Goal: Information Seeking & Learning: Check status

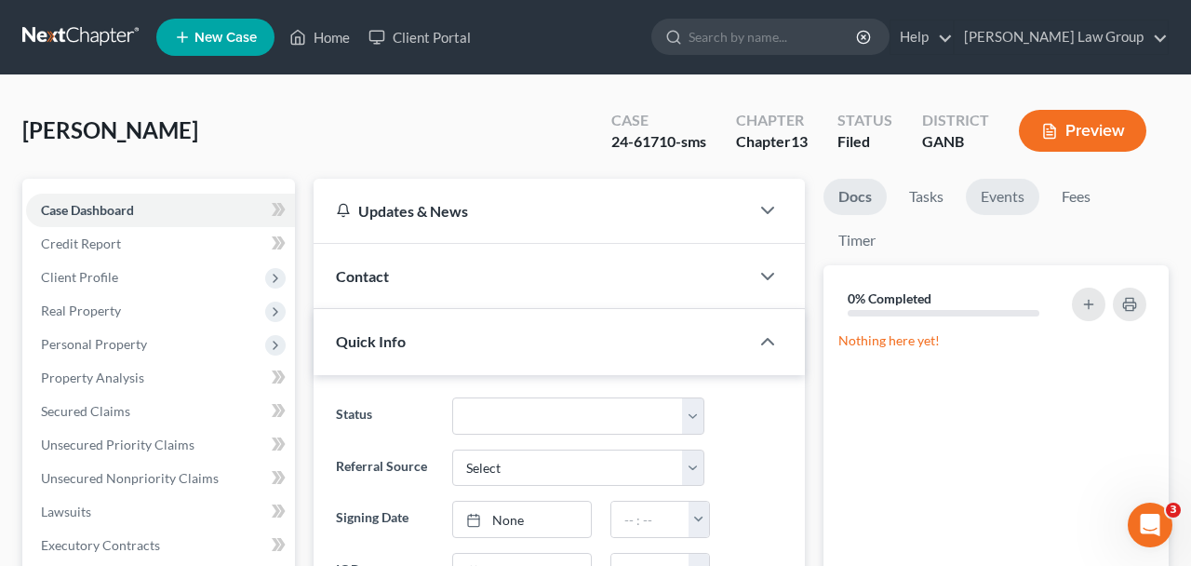
click at [999, 196] on link "Events" at bounding box center [1002, 197] width 73 height 36
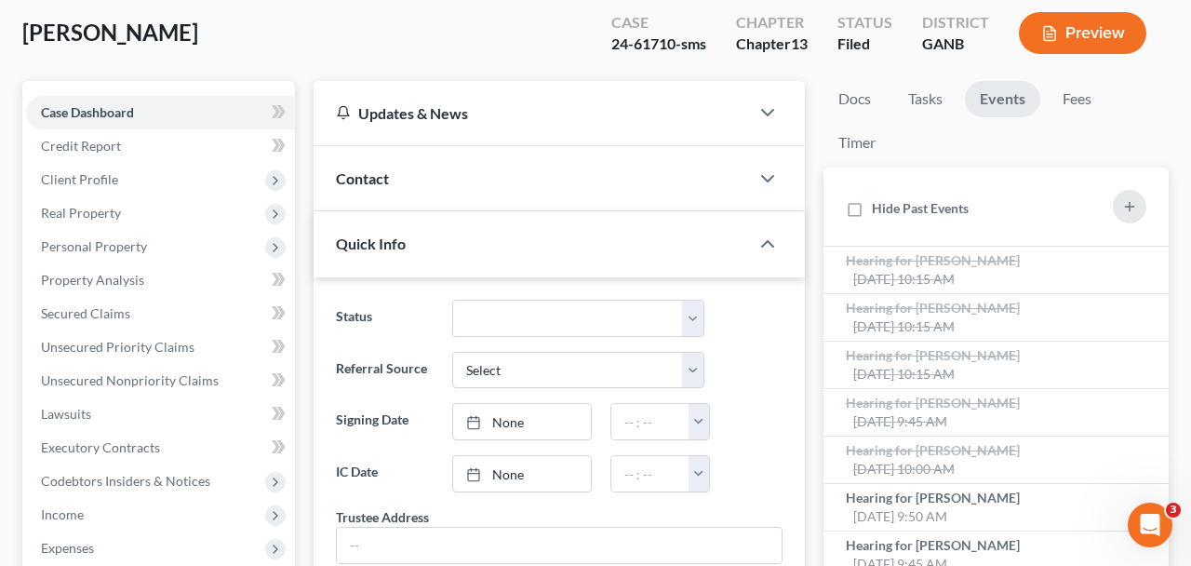
scroll to position [276, 0]
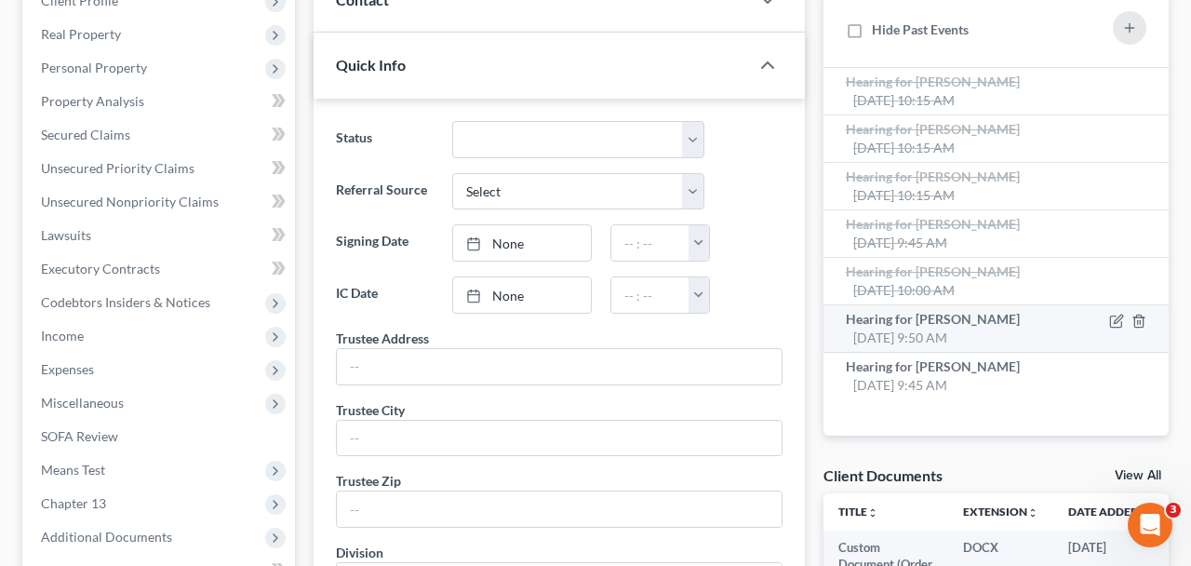
click at [984, 339] on div "Hearing for [PERSON_NAME] [DATE] 9:50 AM" at bounding box center [956, 328] width 220 height 37
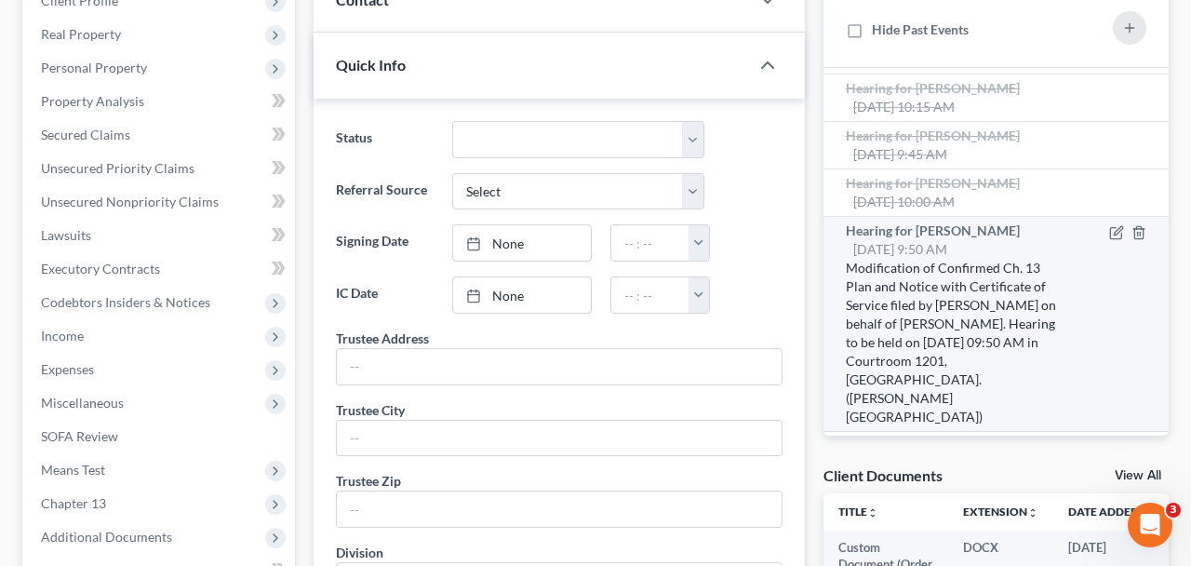
scroll to position [109, 0]
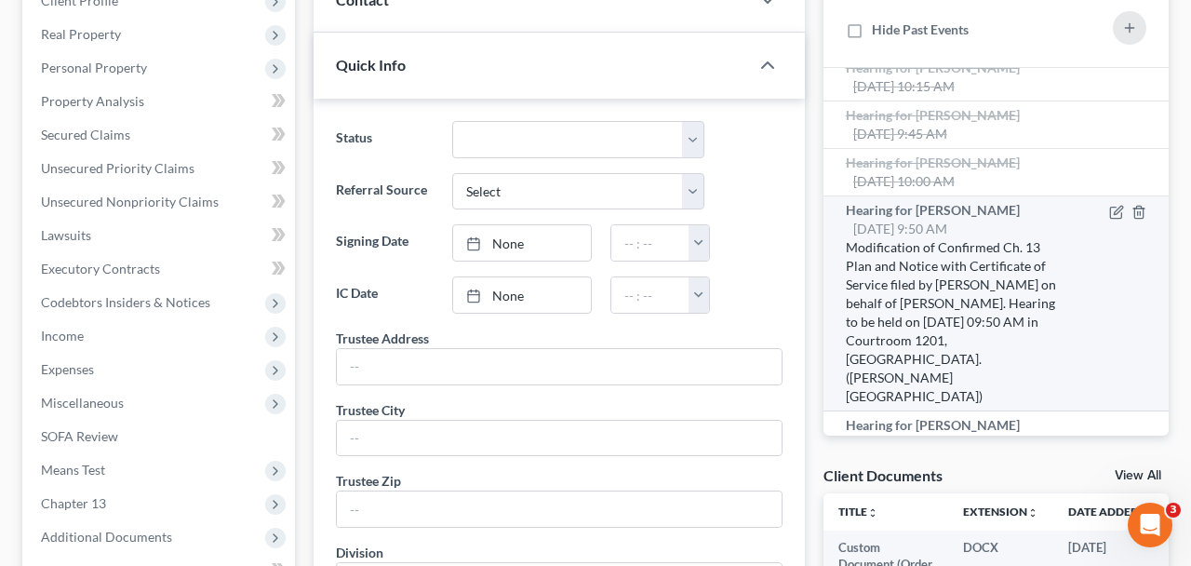
click at [994, 416] on div "Hearing for [PERSON_NAME] [DATE] 9:45 AM" at bounding box center [956, 434] width 220 height 37
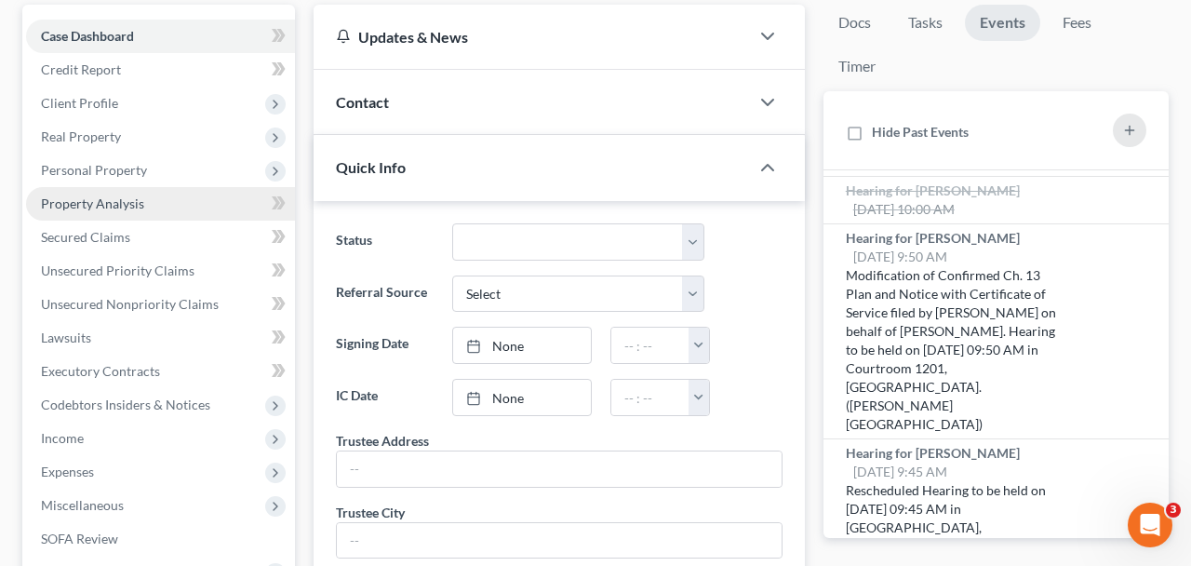
scroll to position [576, 0]
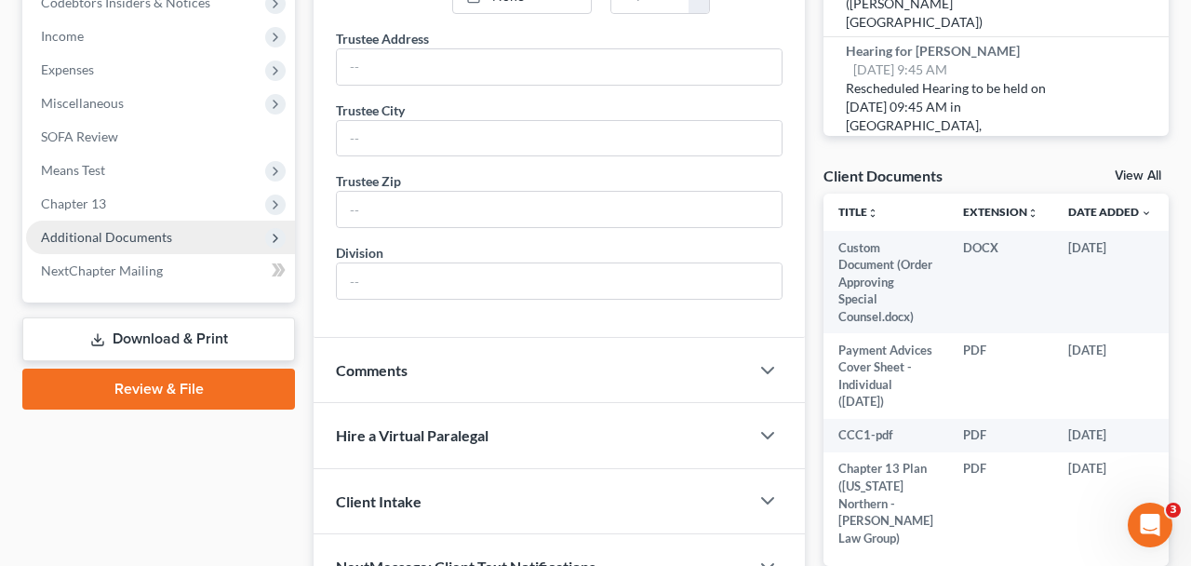
click at [135, 243] on span "Additional Documents" at bounding box center [106, 237] width 131 height 16
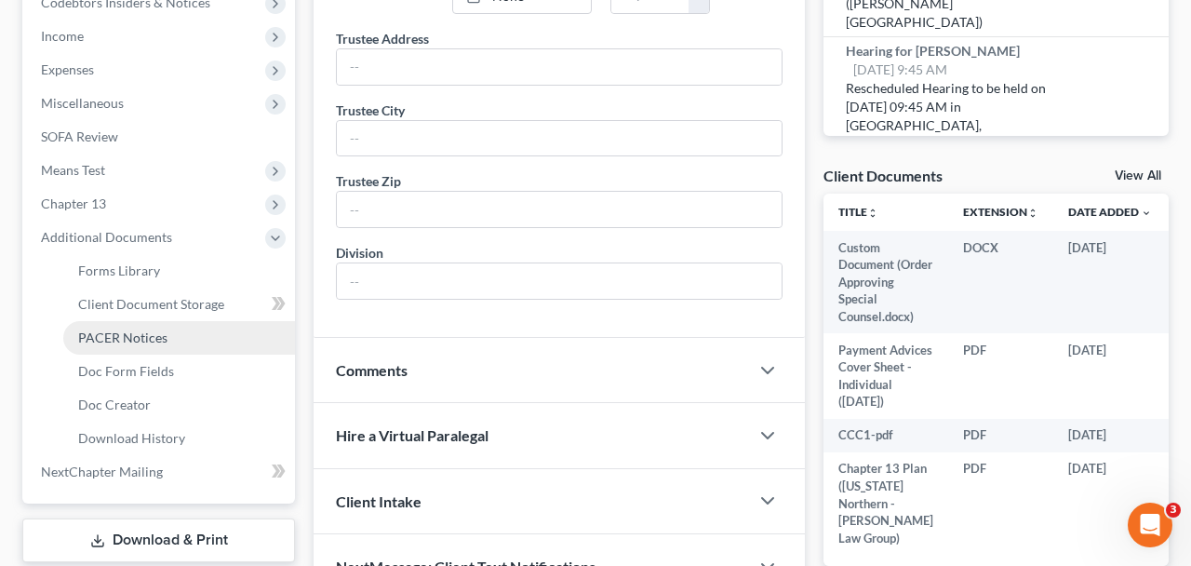
click at [153, 342] on span "PACER Notices" at bounding box center [122, 337] width 89 height 16
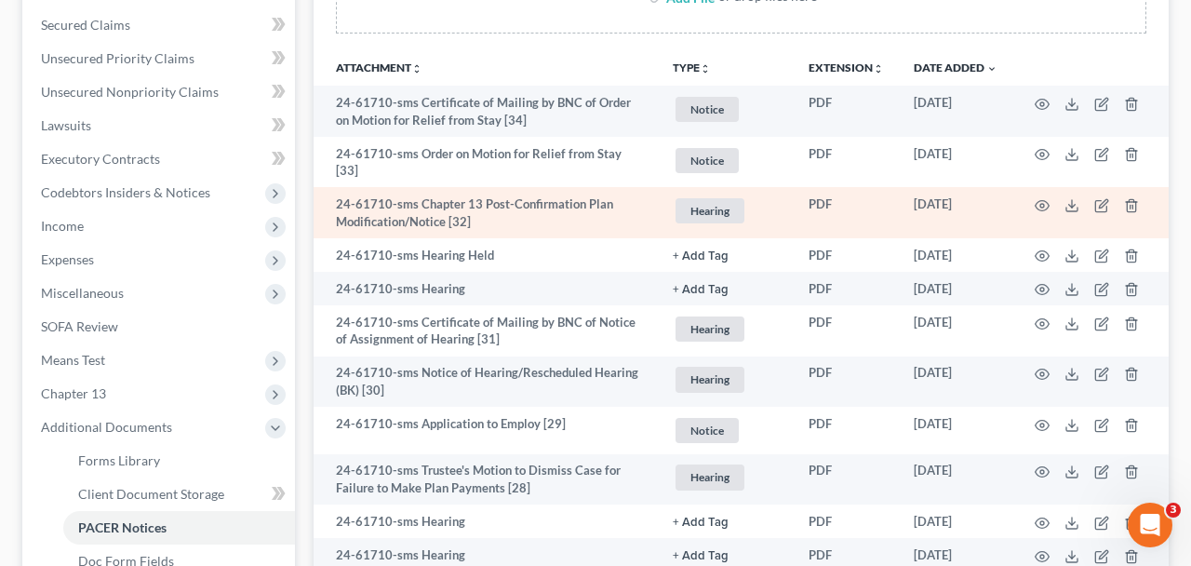
scroll to position [392, 0]
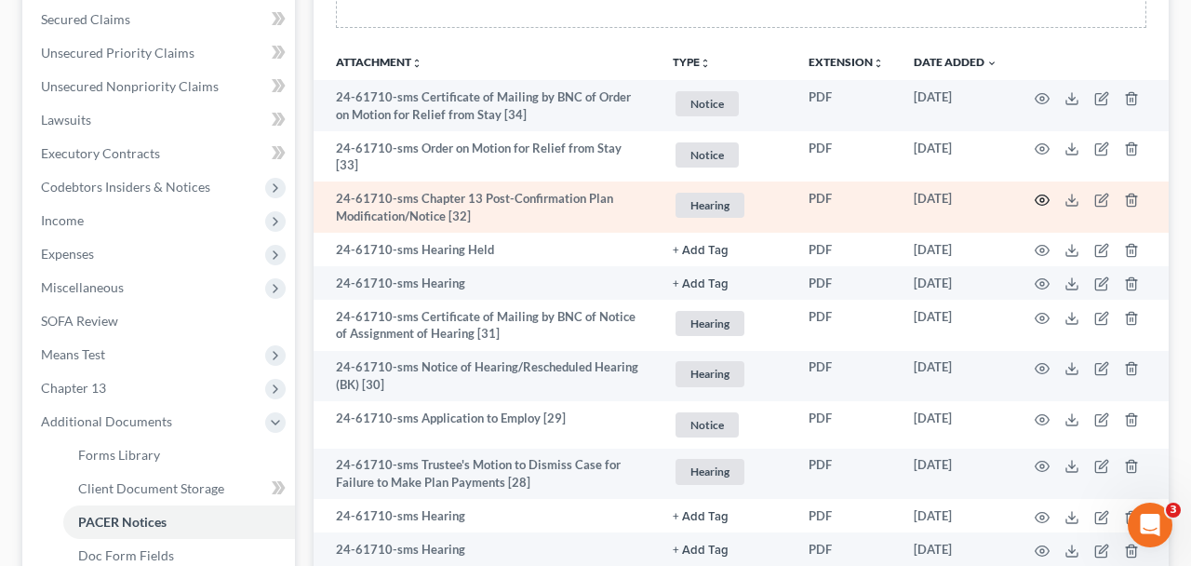
click at [1039, 198] on icon "button" at bounding box center [1041, 200] width 15 height 15
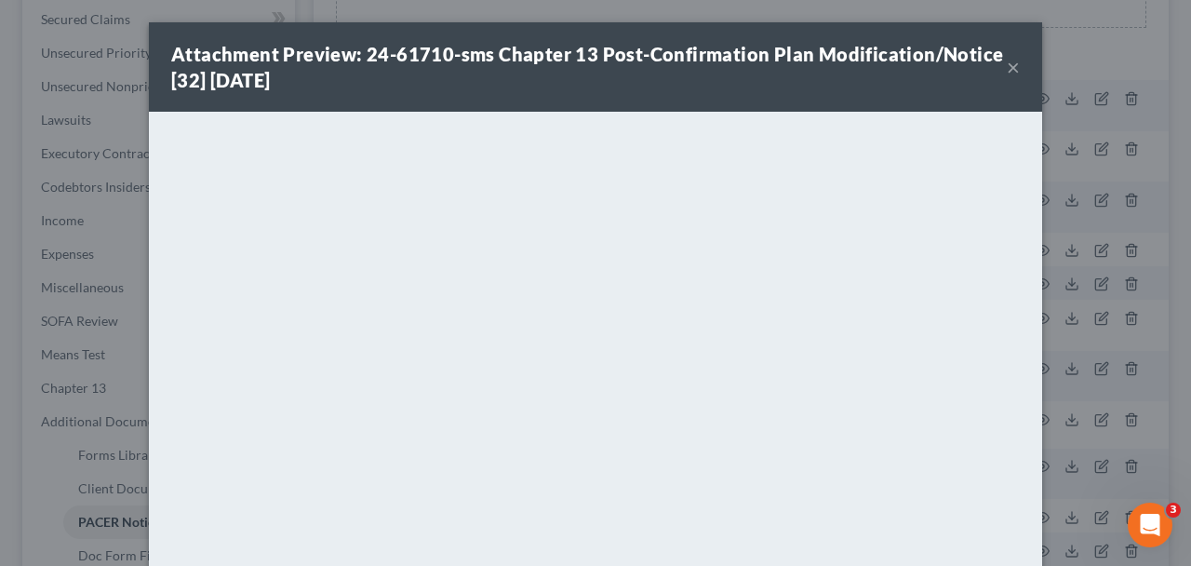
click at [1010, 74] on button "×" at bounding box center [1012, 67] width 13 height 22
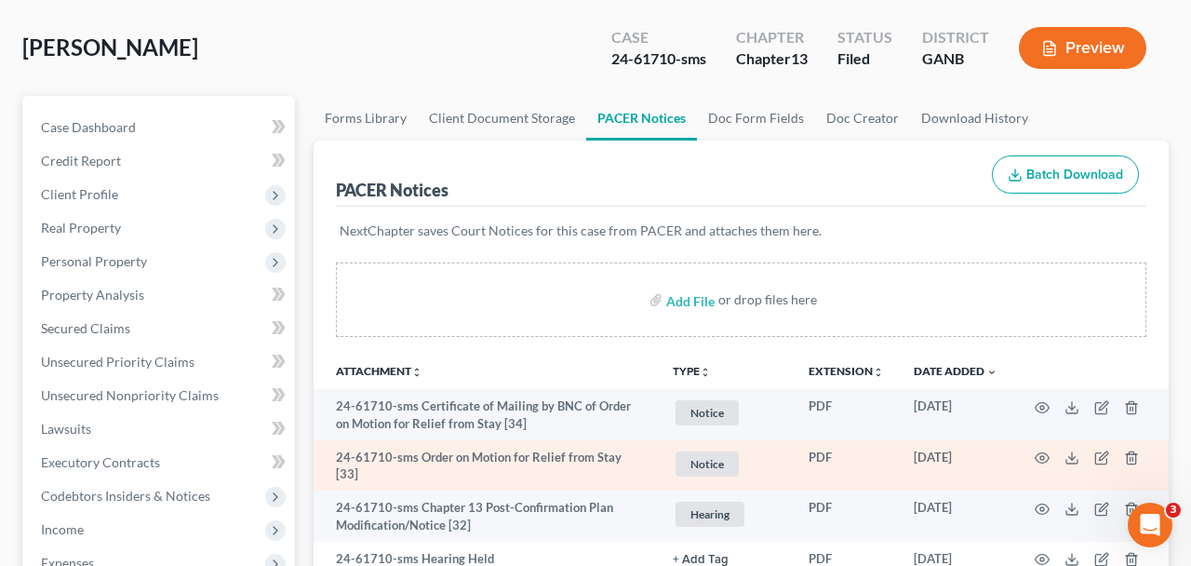
scroll to position [0, 0]
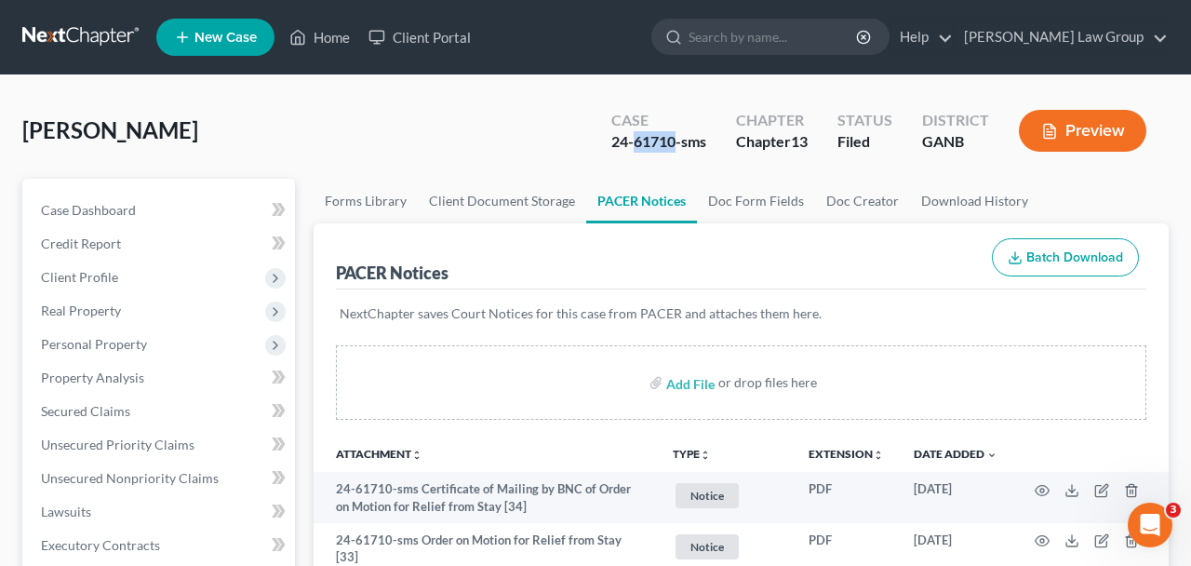
drag, startPoint x: 673, startPoint y: 147, endPoint x: 633, endPoint y: 148, distance: 40.0
click at [633, 148] on div "24-61710-sms" at bounding box center [658, 141] width 95 height 21
copy div "61710"
click at [214, 211] on link "Case Dashboard" at bounding box center [160, 209] width 269 height 33
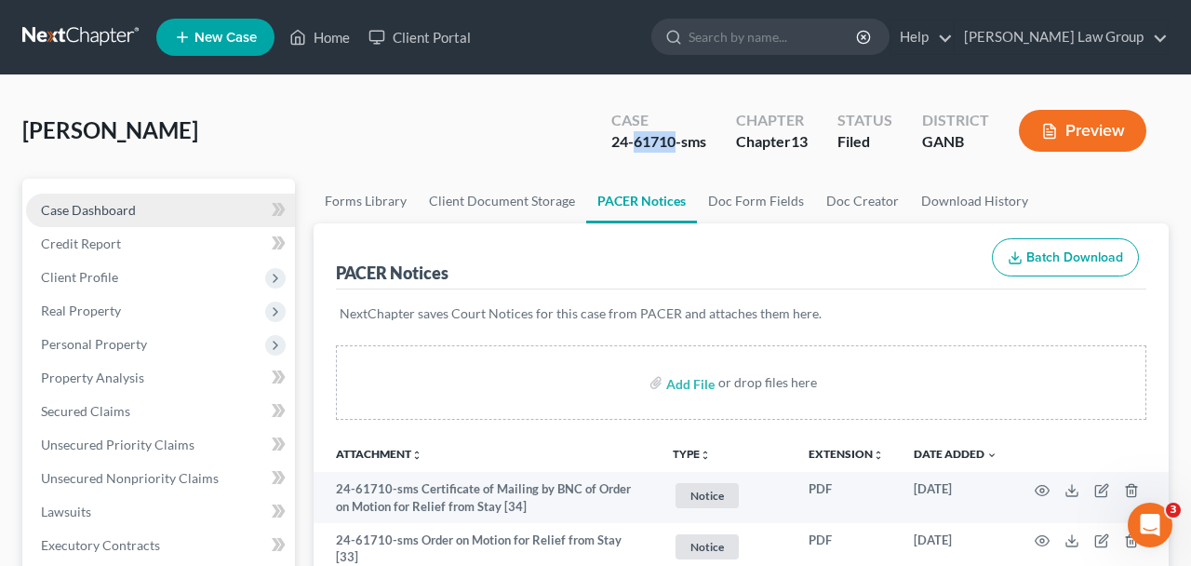
select select "3"
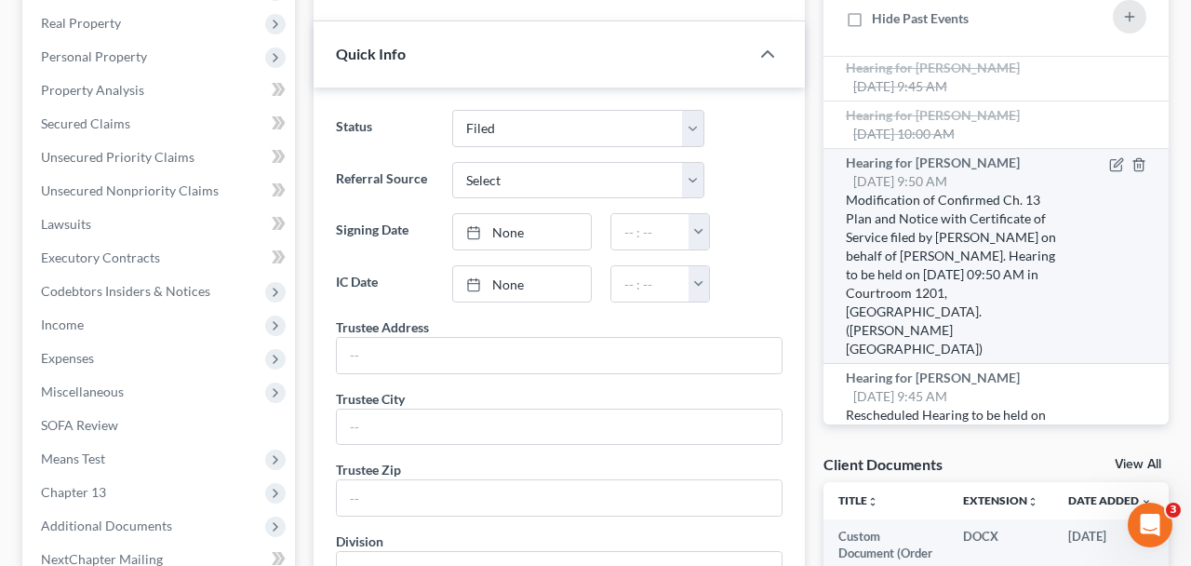
scroll to position [163, 0]
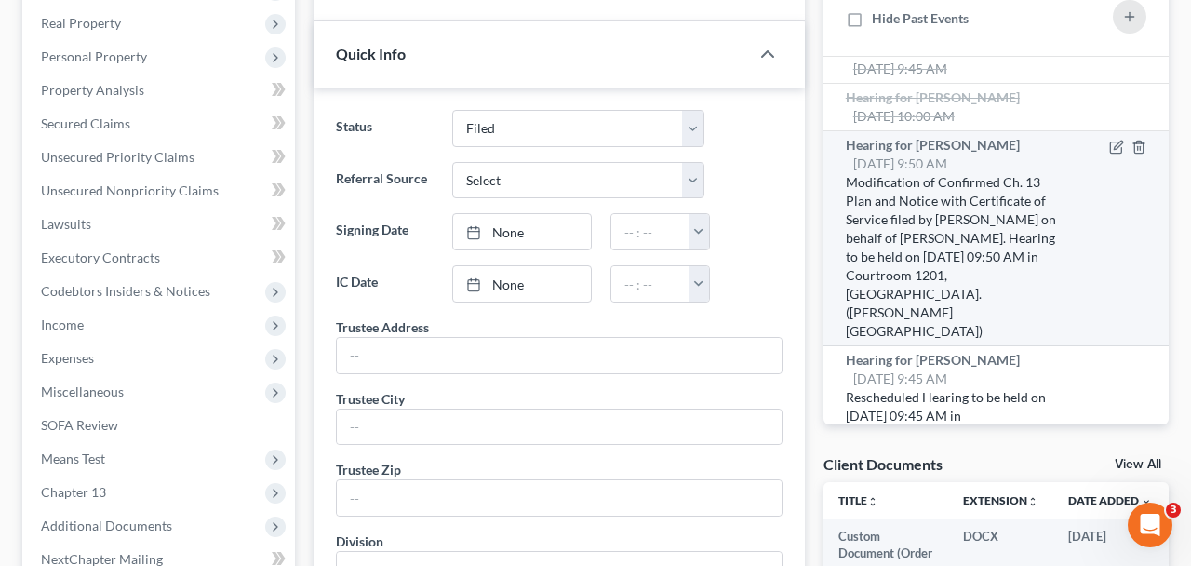
click at [1056, 388] on div "Rescheduled Hearing to be held on [DATE] 09:45 AM in [GEOGRAPHIC_DATA], [GEOGRA…" at bounding box center [956, 434] width 220 height 93
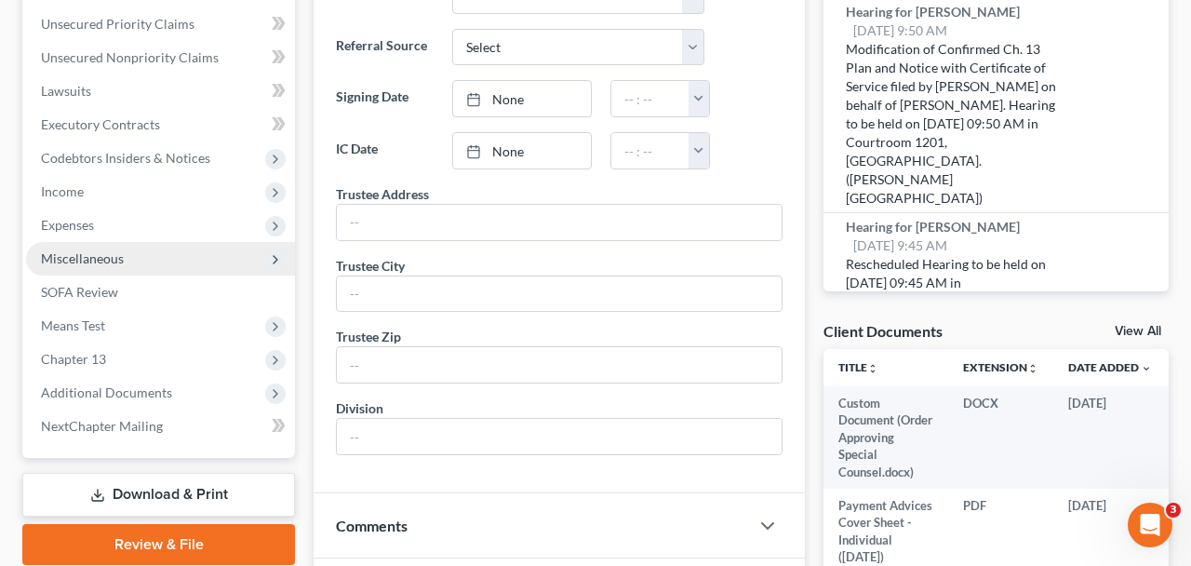
scroll to position [433, 0]
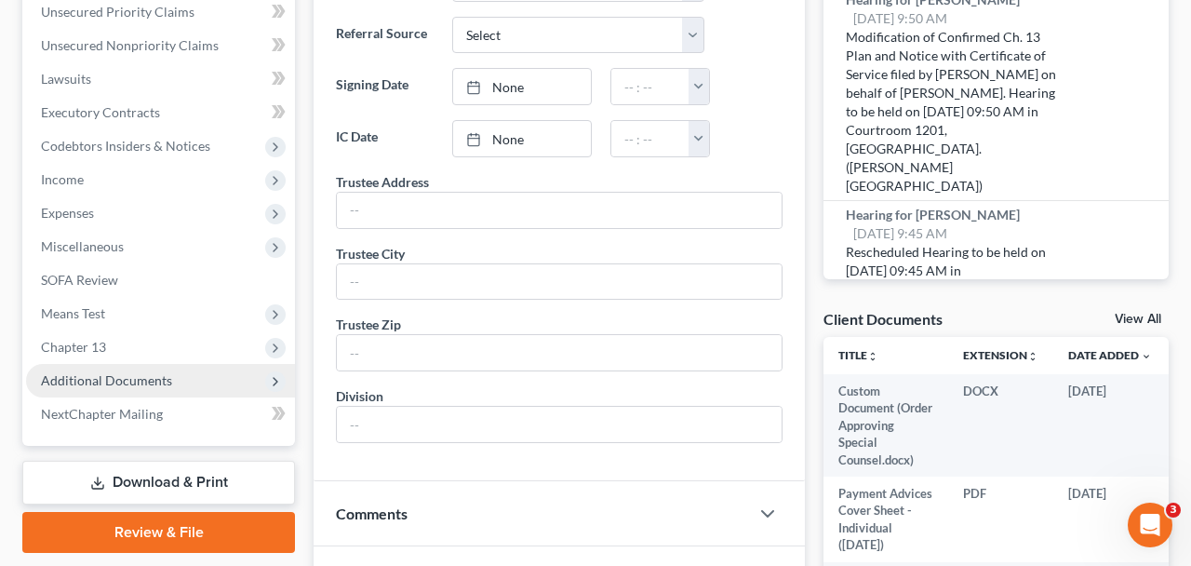
click at [125, 390] on span "Additional Documents" at bounding box center [160, 380] width 269 height 33
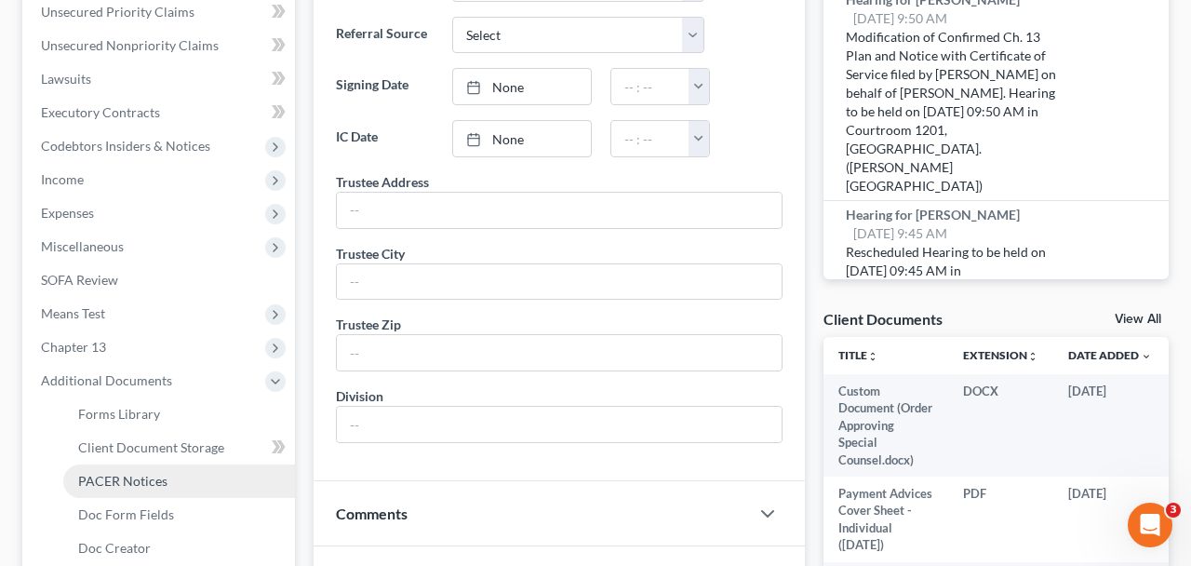
click at [142, 478] on span "PACER Notices" at bounding box center [122, 481] width 89 height 16
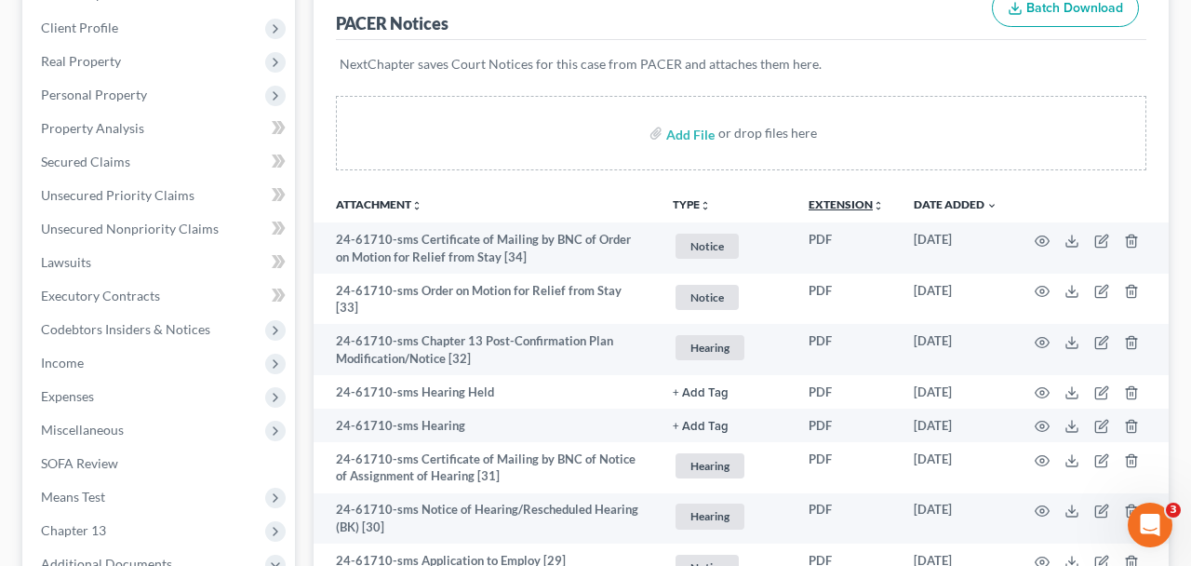
scroll to position [257, 0]
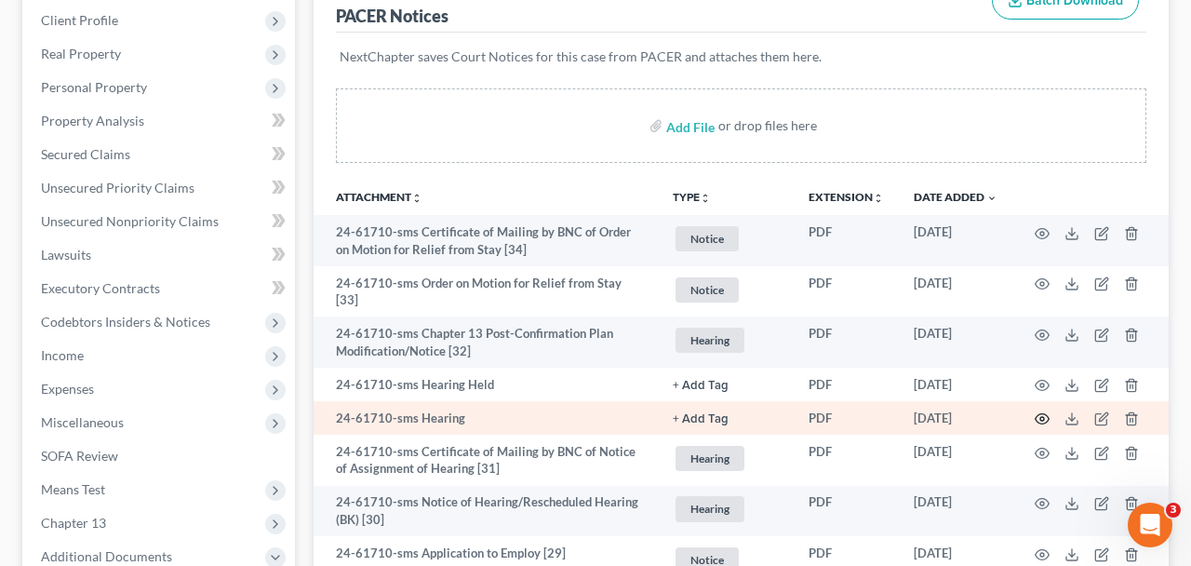
click at [1042, 417] on circle "button" at bounding box center [1042, 419] width 4 height 4
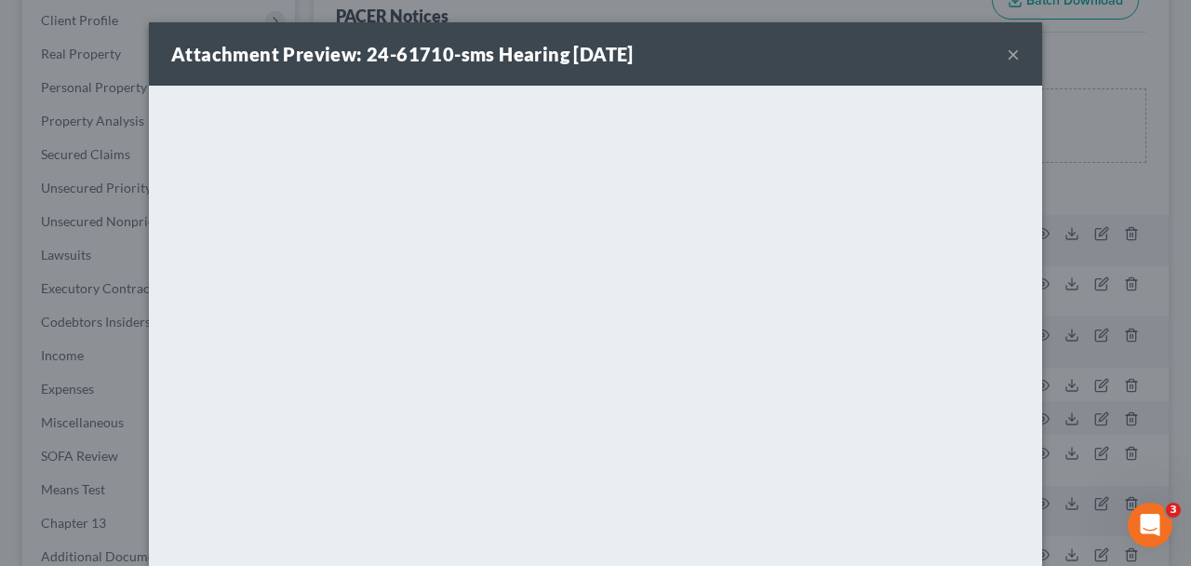
click at [1009, 58] on button "×" at bounding box center [1012, 54] width 13 height 22
